Goal: Information Seeking & Learning: Learn about a topic

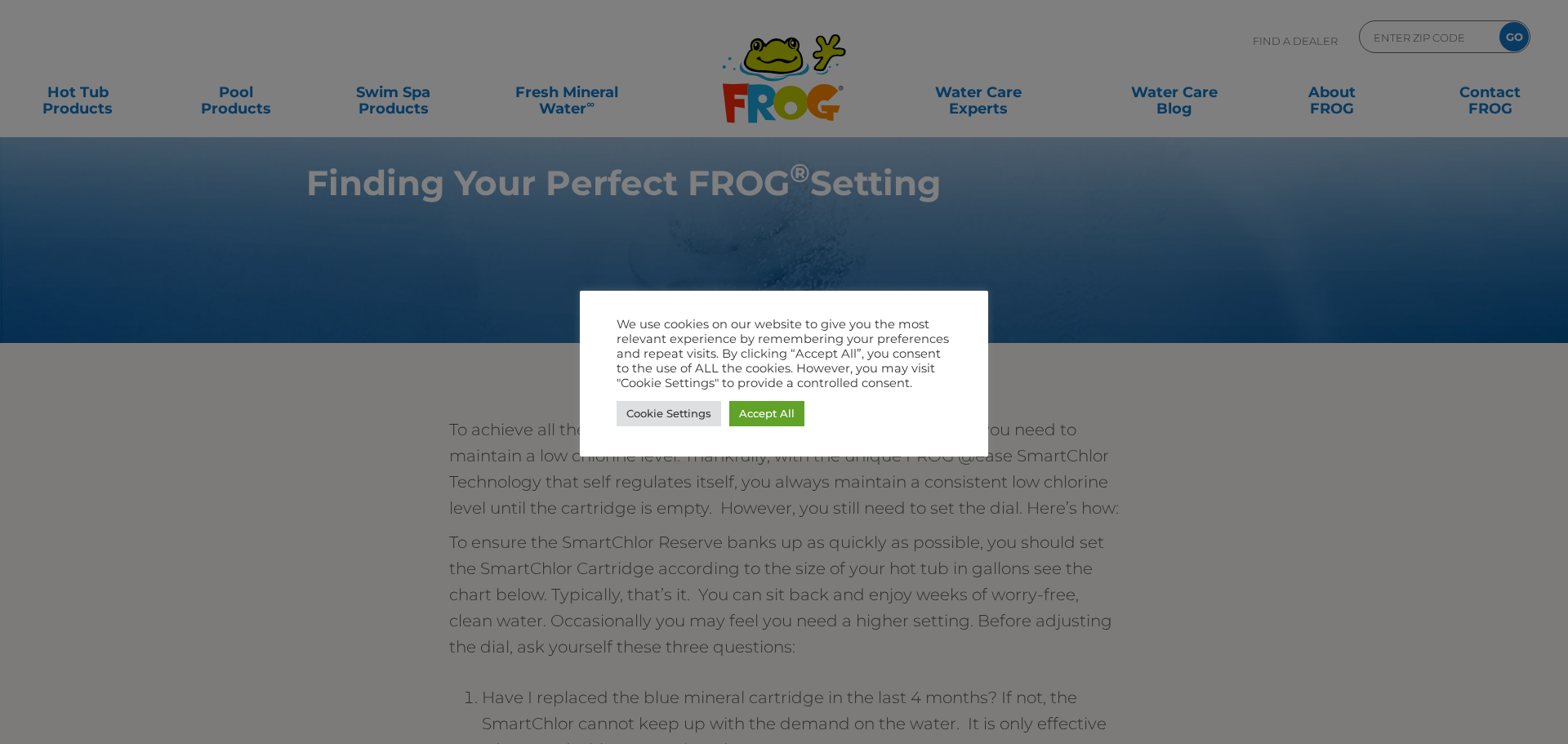
click at [768, 423] on link "Accept All" at bounding box center [766, 413] width 75 height 25
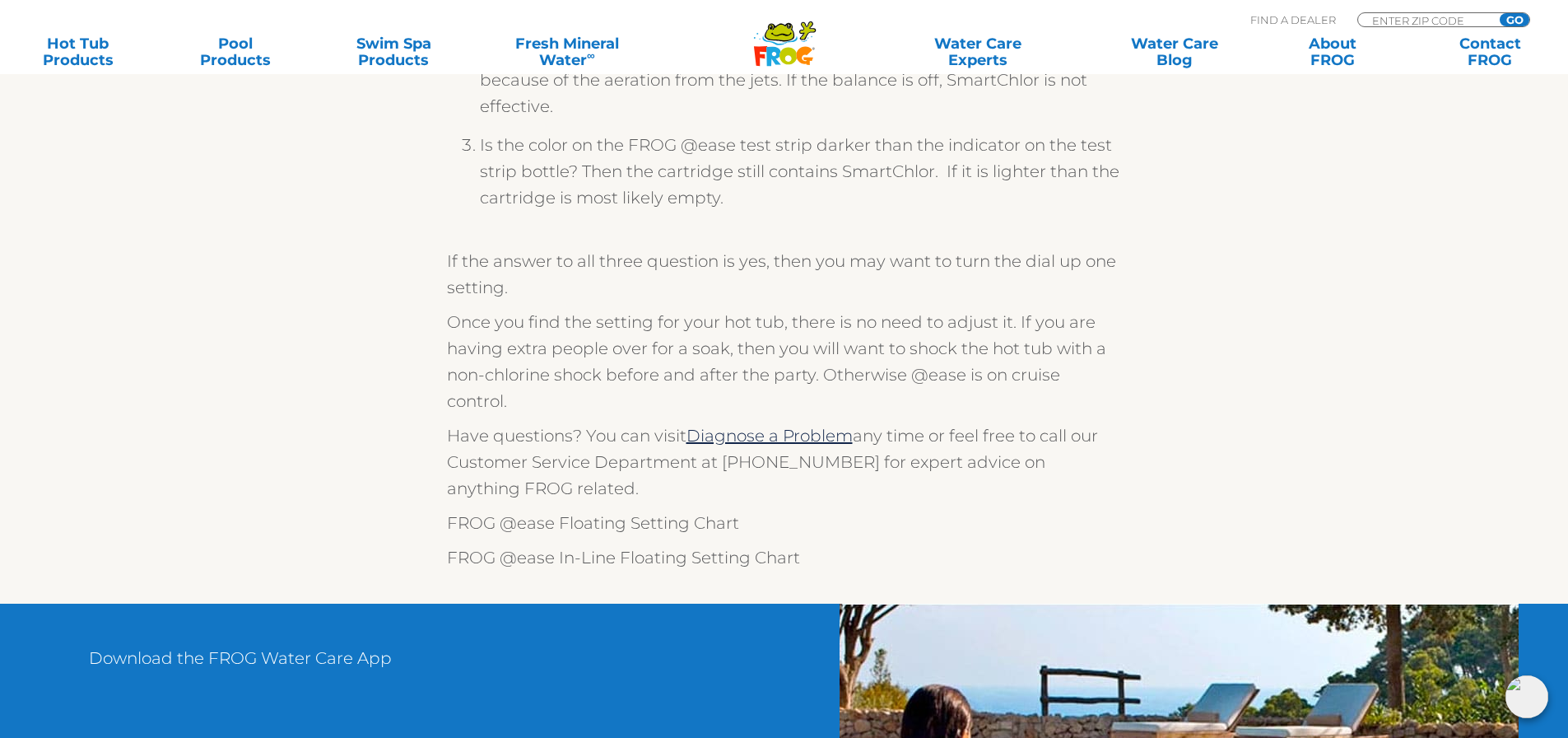
scroll to position [494, 0]
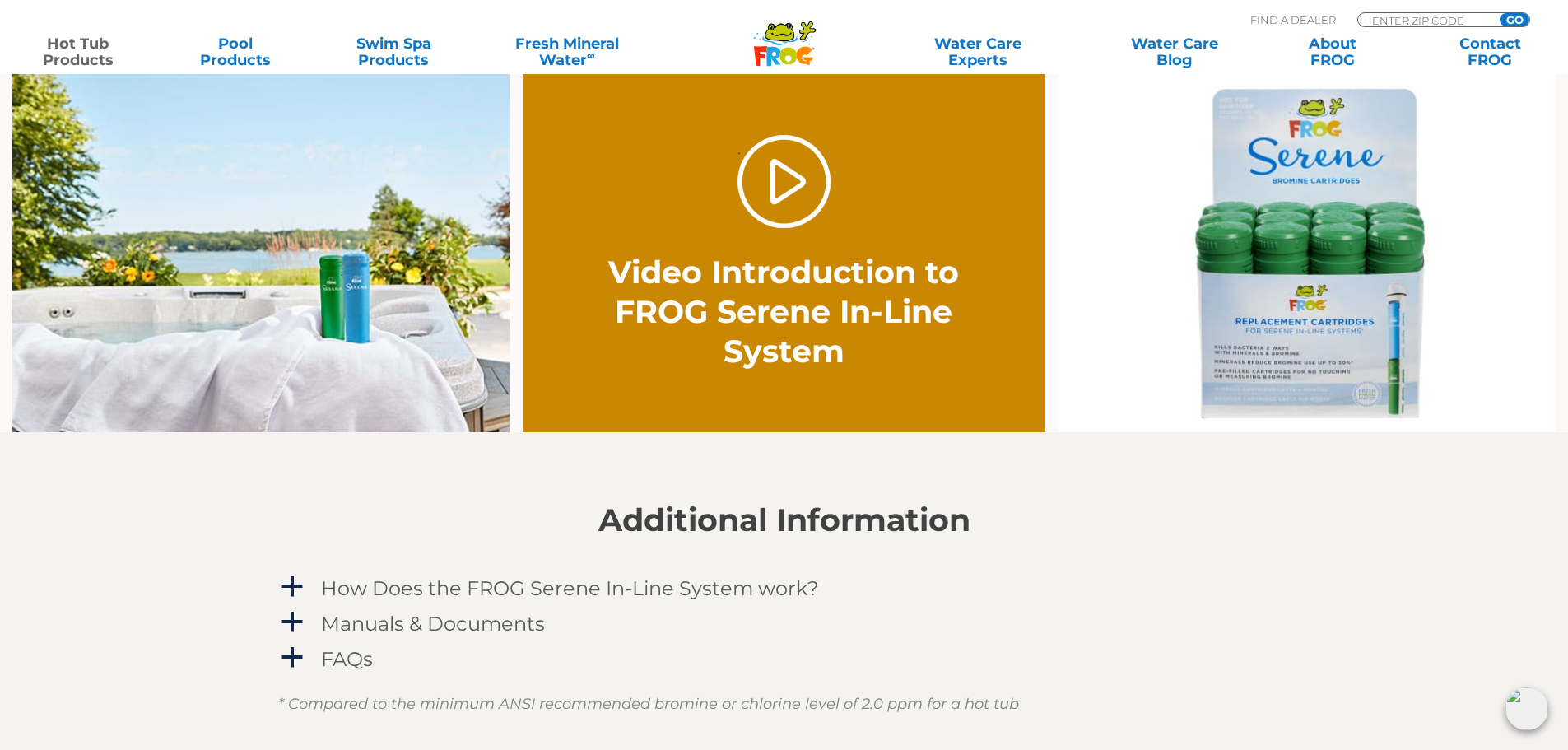
scroll to position [1153, 0]
click at [796, 205] on link "." at bounding box center [784, 182] width 93 height 93
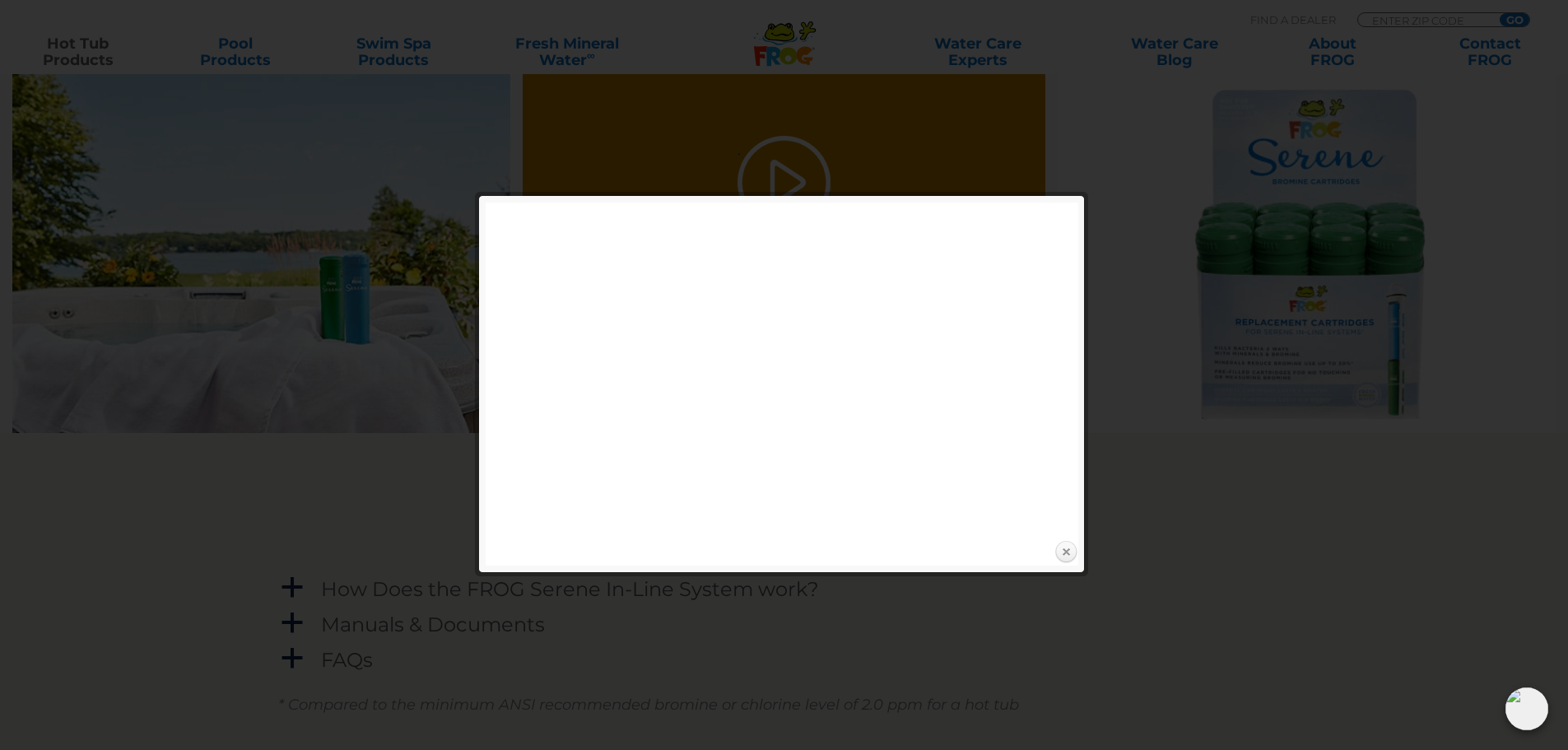
click at [1059, 546] on link "Close" at bounding box center [1066, 552] width 24 height 24
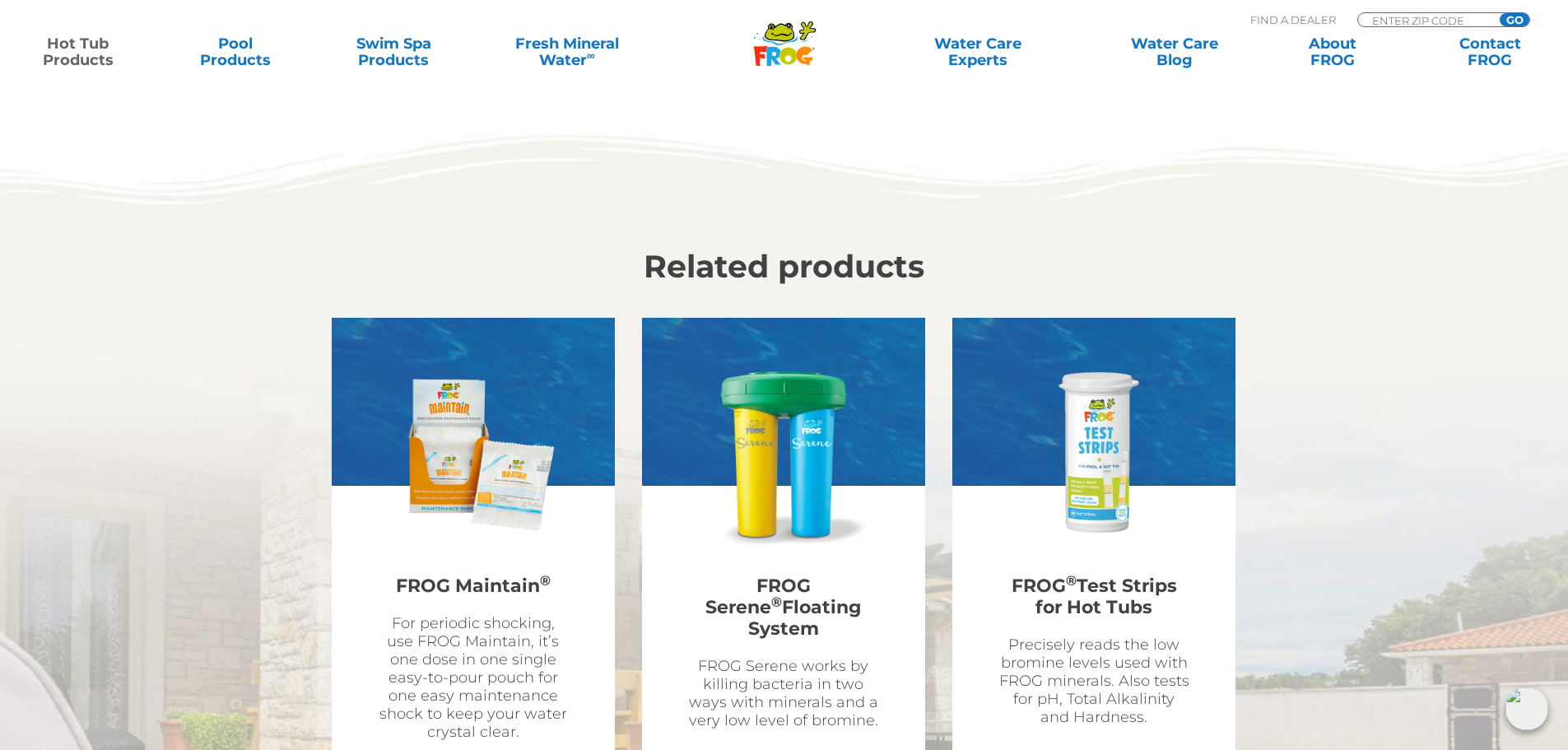
scroll to position [4446, 0]
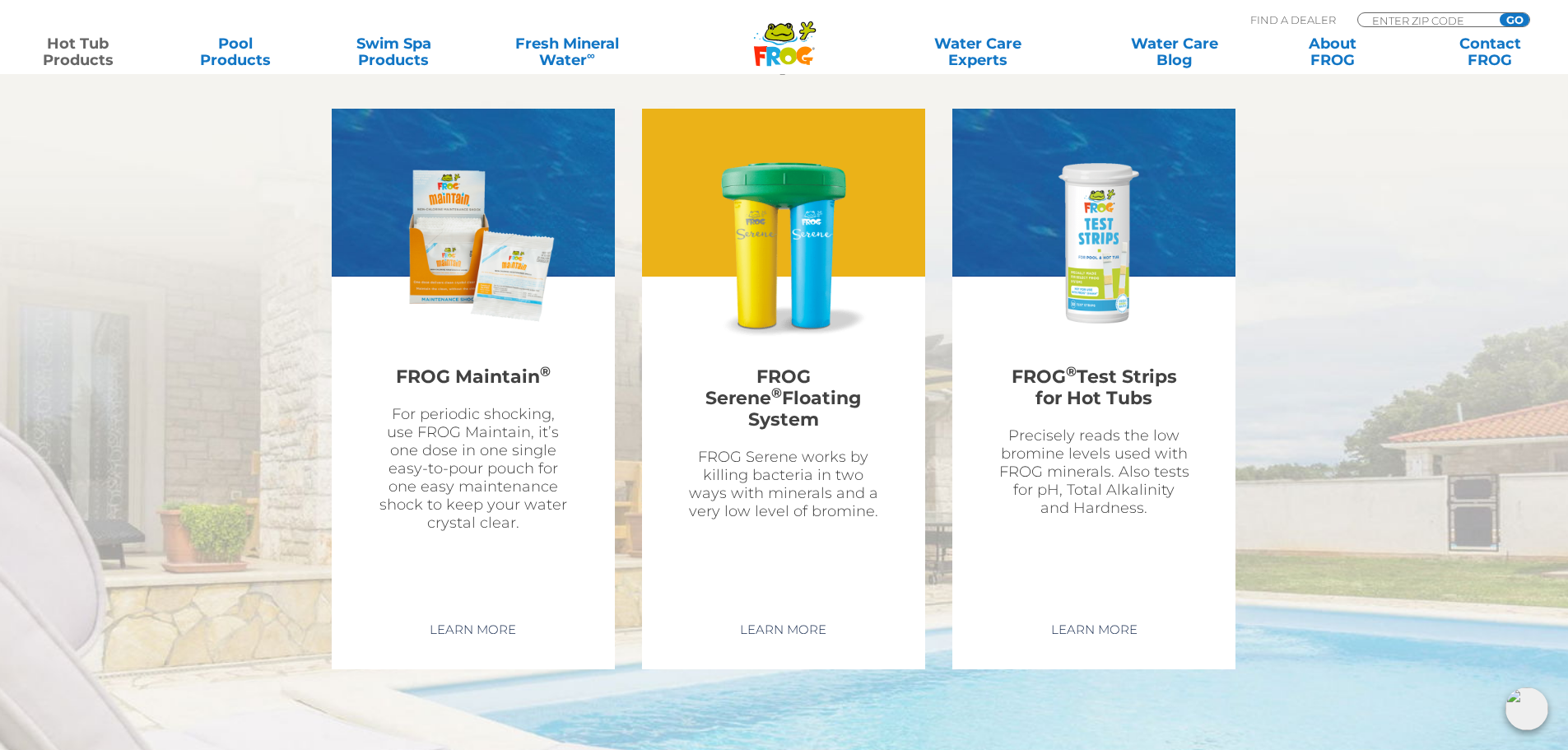
click at [781, 302] on img at bounding box center [784, 246] width 191 height 191
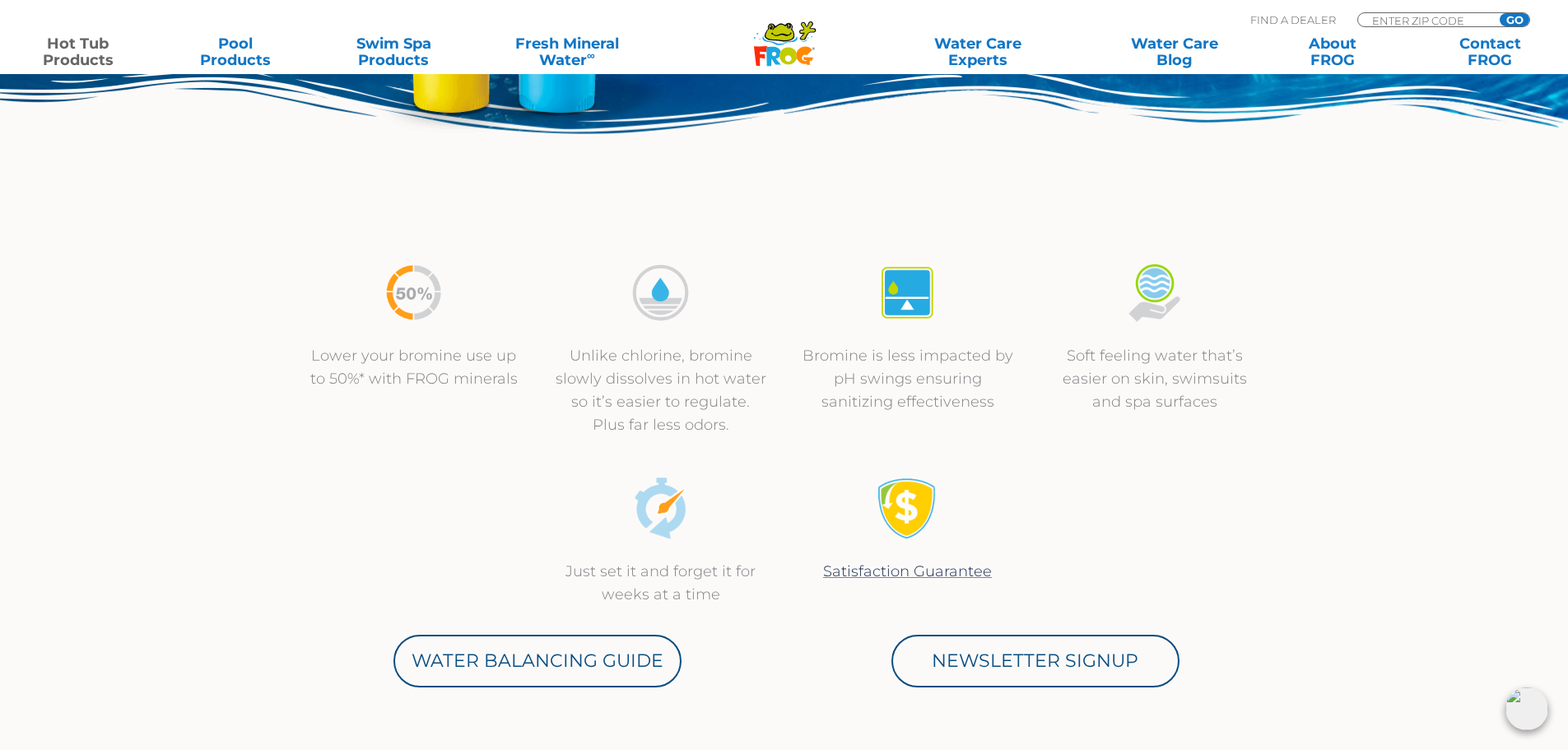
scroll to position [412, 0]
